Goal: Register for event/course

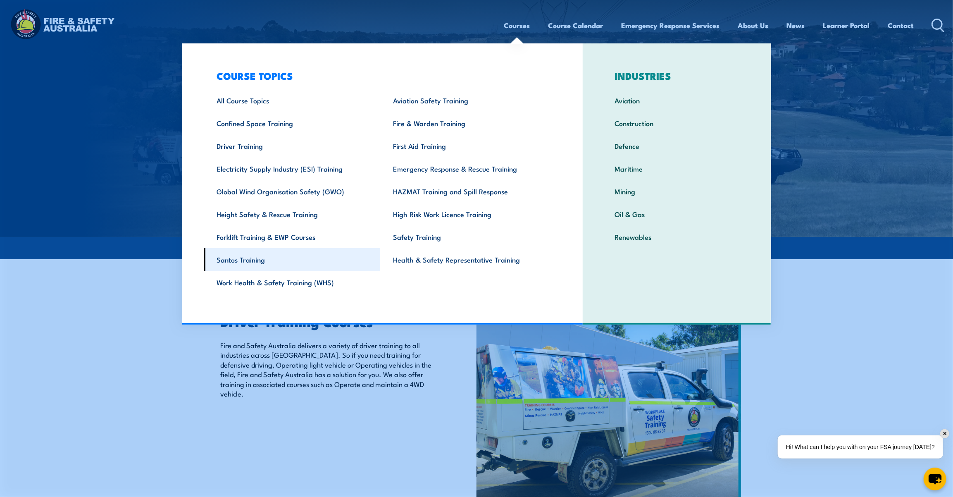
click at [301, 259] on link "Santos Training" at bounding box center [292, 259] width 176 height 23
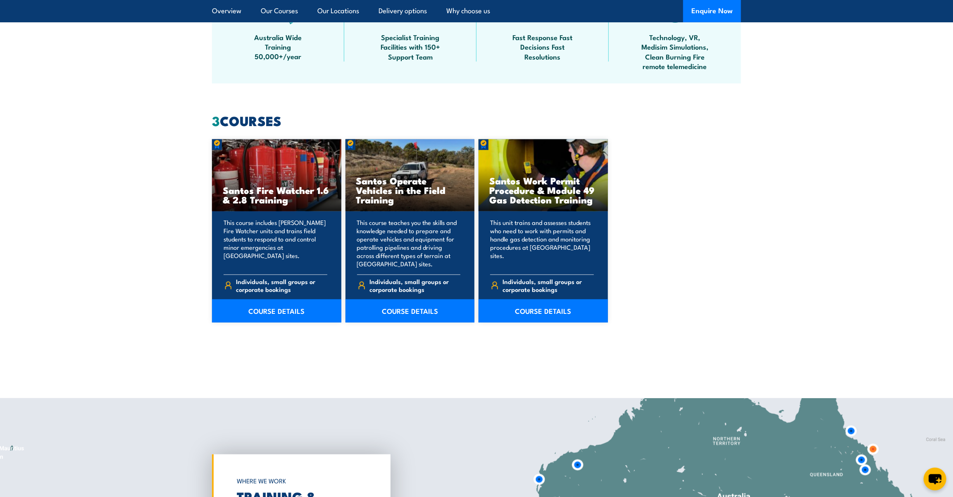
scroll to position [563, 0]
click at [541, 306] on link "COURSE DETAILS" at bounding box center [543, 311] width 129 height 23
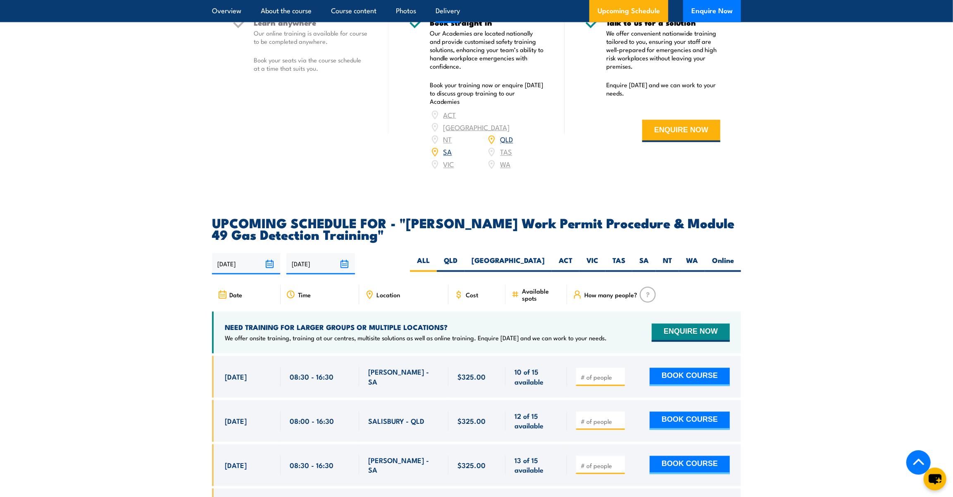
scroll to position [1352, 0]
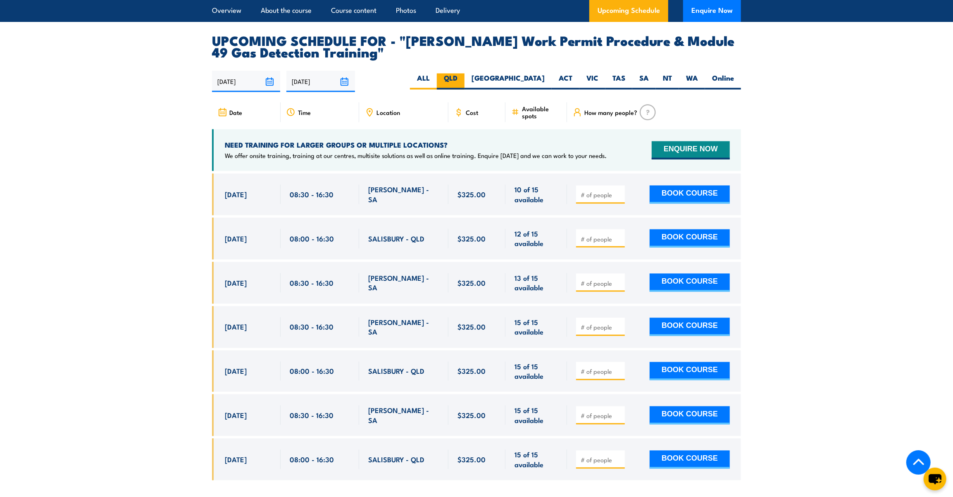
click at [465, 73] on label "QLD" at bounding box center [451, 81] width 28 height 16
click at [463, 73] on input "QLD" at bounding box center [460, 75] width 5 height 5
radio input "true"
